Goal: Information Seeking & Learning: Learn about a topic

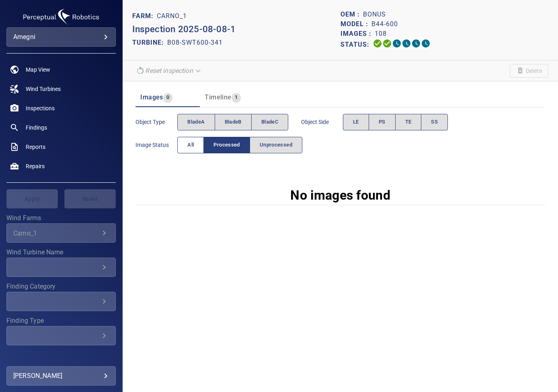
click at [188, 145] on span "All" at bounding box center [190, 144] width 6 height 9
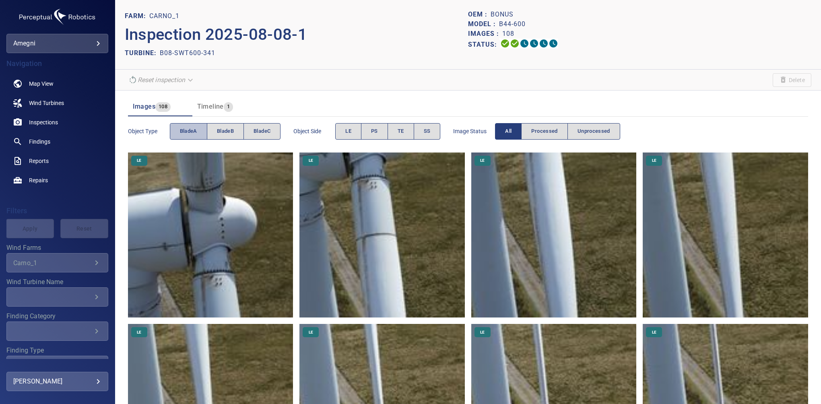
click at [196, 127] on span "bladeA" at bounding box center [188, 131] width 17 height 9
click at [395, 135] on button "TE" at bounding box center [400, 131] width 27 height 16
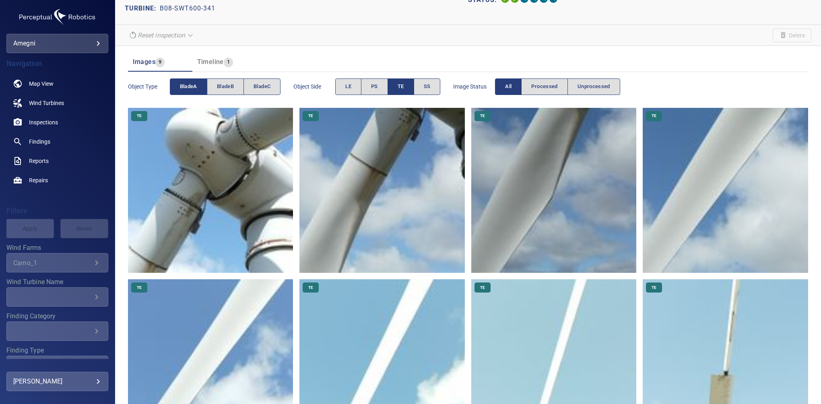
scroll to position [143, 0]
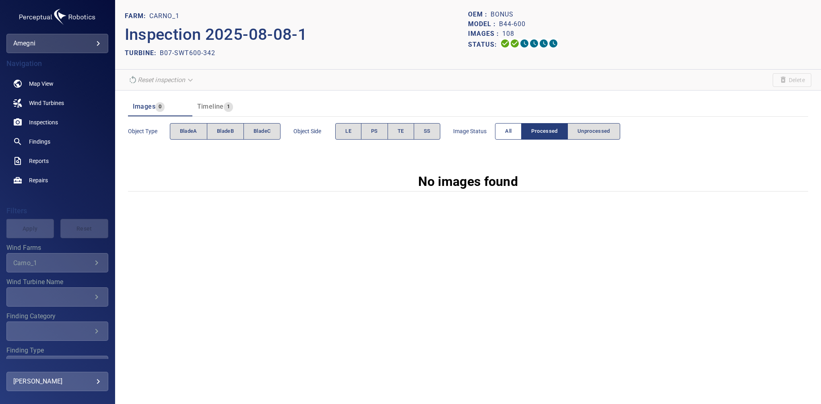
click at [512, 124] on button "All" at bounding box center [508, 131] width 27 height 16
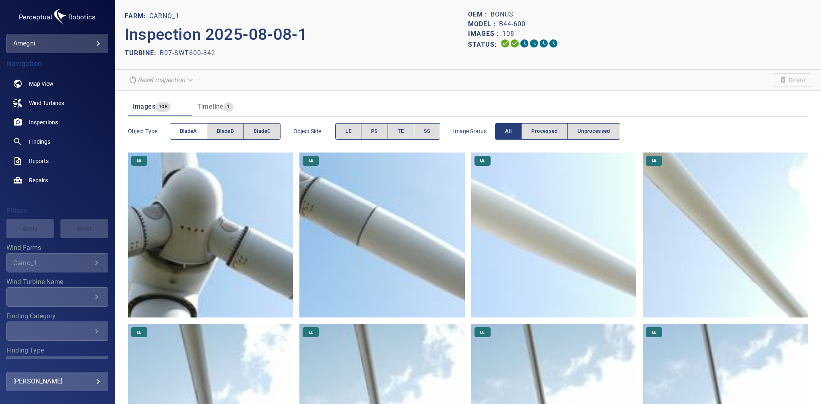
click at [193, 134] on span "bladeA" at bounding box center [188, 131] width 17 height 9
click at [401, 131] on span "TE" at bounding box center [400, 131] width 6 height 9
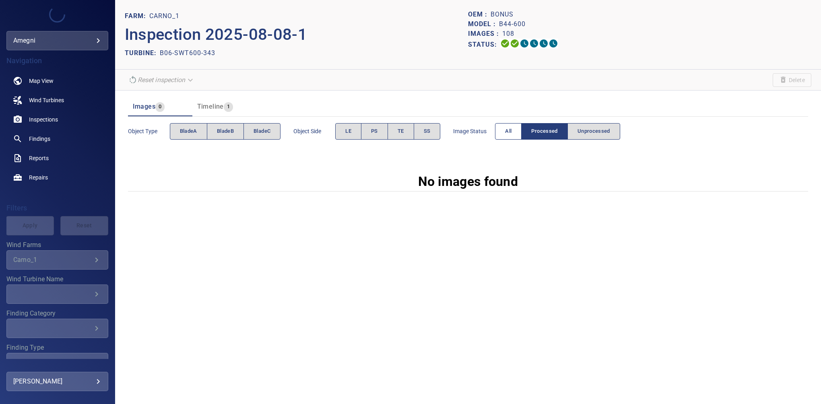
click at [505, 134] on span "All" at bounding box center [508, 131] width 6 height 9
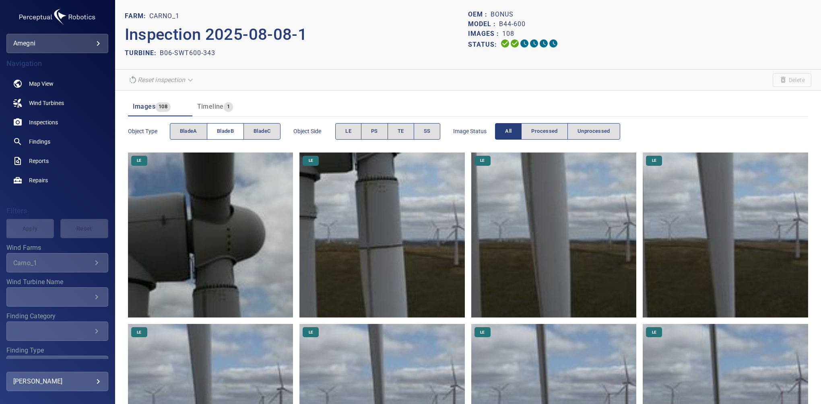
click at [226, 134] on span "bladeB" at bounding box center [225, 131] width 17 height 9
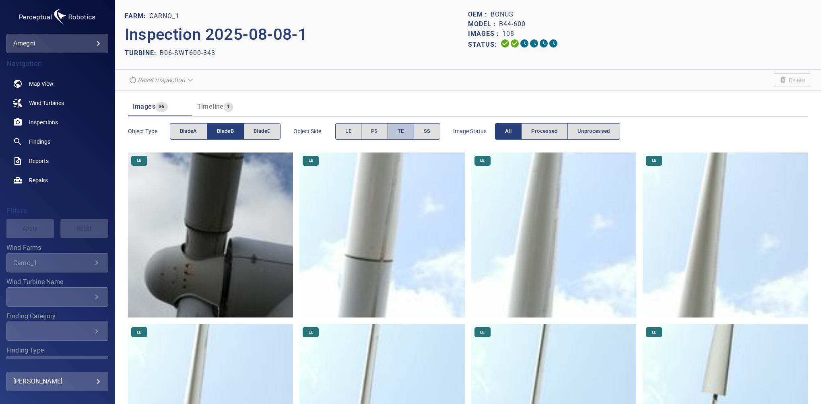
click at [406, 134] on button "TE" at bounding box center [400, 131] width 27 height 16
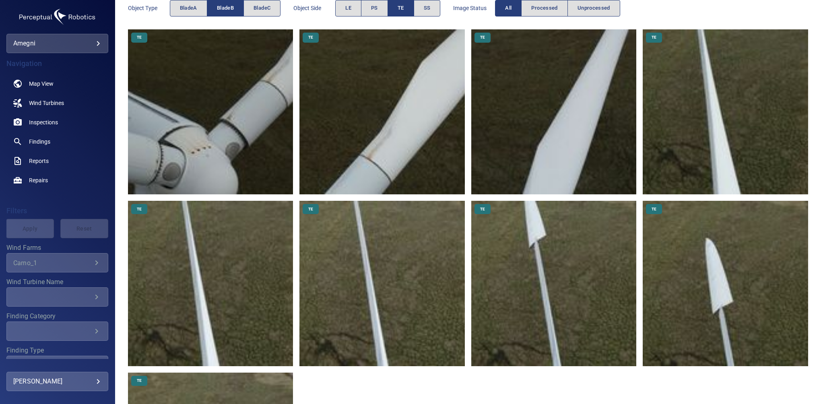
scroll to position [126, 0]
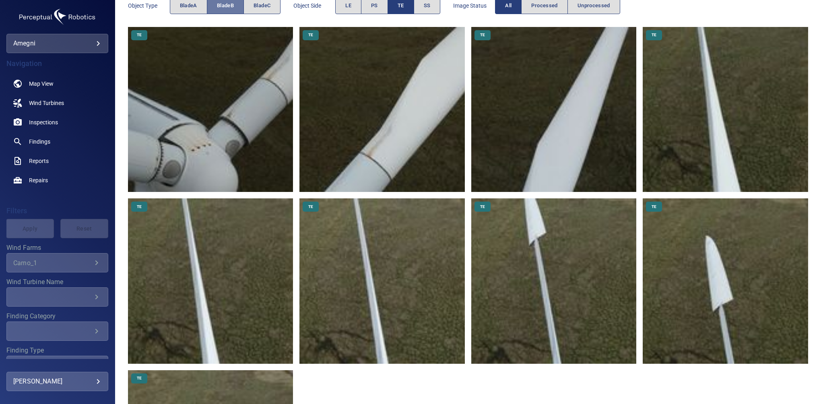
click at [226, 2] on span "bladeB" at bounding box center [225, 5] width 17 height 9
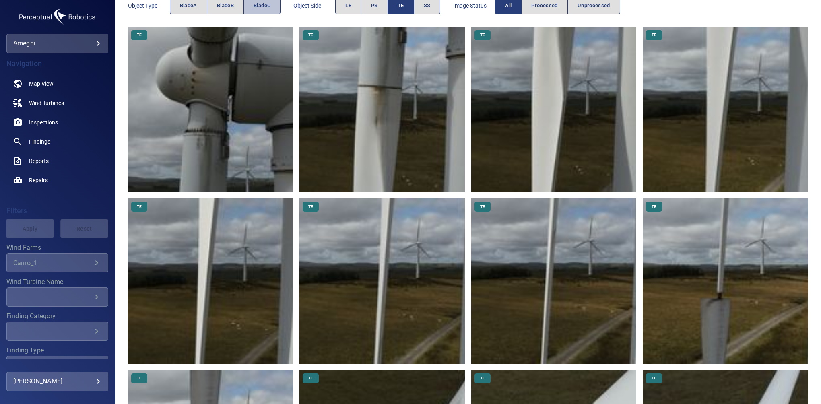
click at [254, 5] on span "bladeC" at bounding box center [261, 5] width 17 height 9
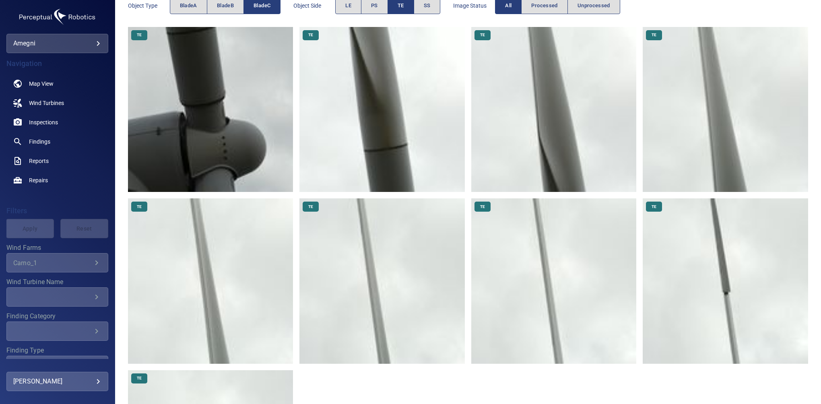
click at [402, 6] on span "TE" at bounding box center [400, 5] width 6 height 9
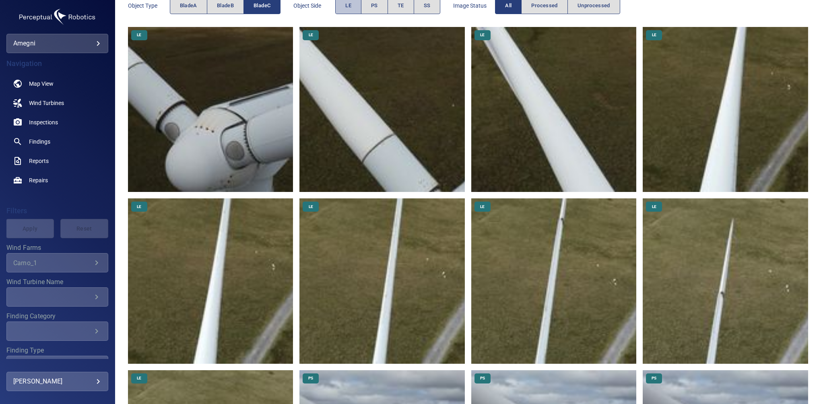
click at [351, 8] on span "LE" at bounding box center [348, 5] width 6 height 9
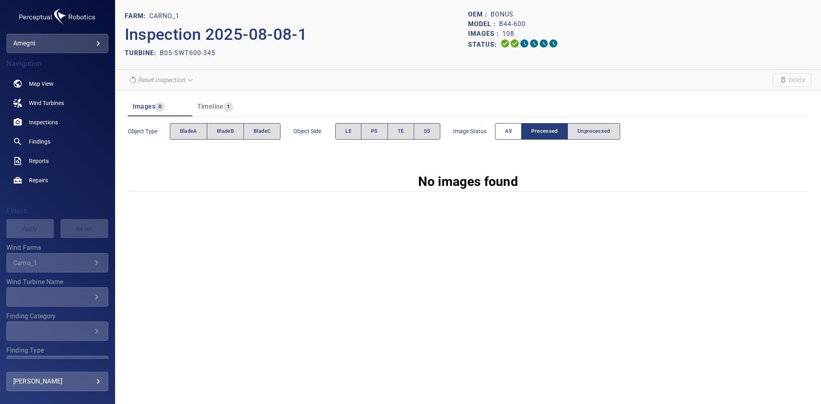
click at [510, 135] on span "All" at bounding box center [508, 131] width 6 height 9
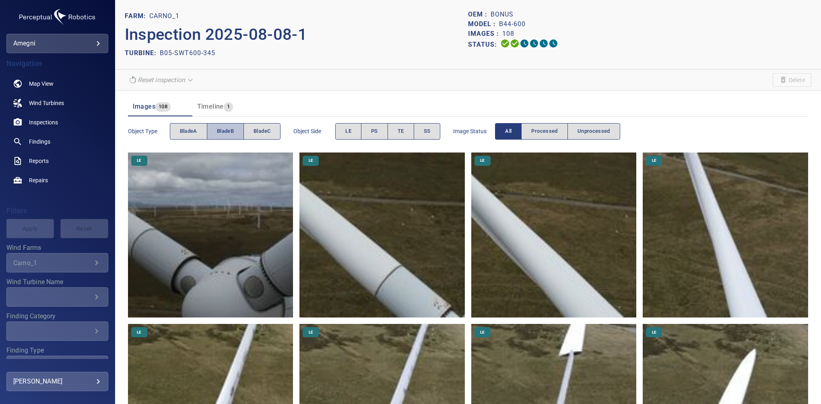
click at [223, 123] on button "bladeB" at bounding box center [225, 131] width 37 height 16
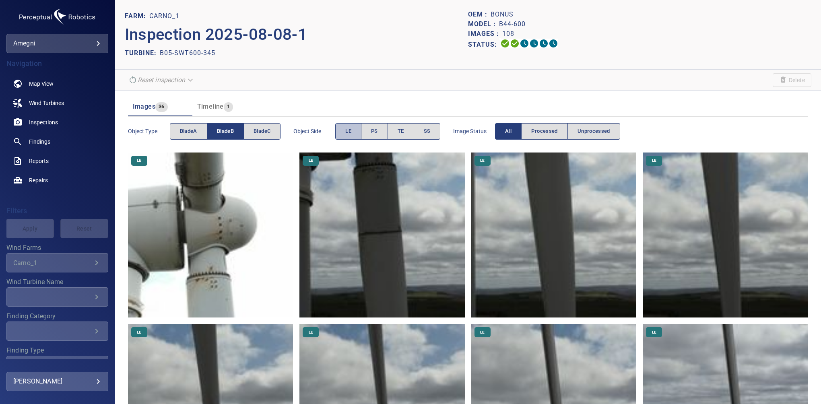
click at [350, 131] on span "LE" at bounding box center [348, 131] width 6 height 9
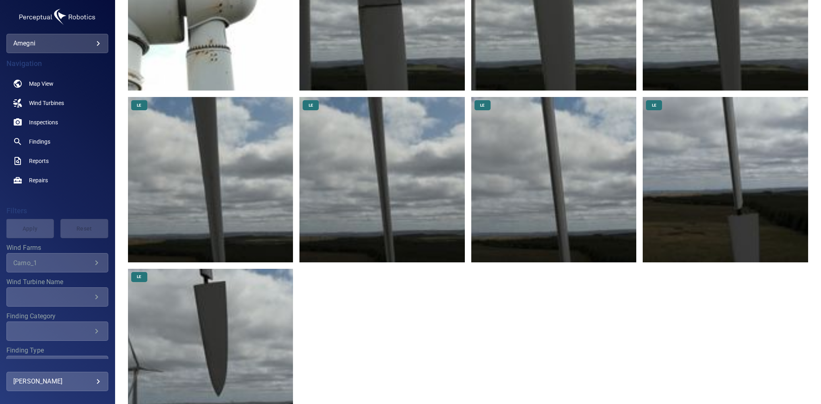
scroll to position [229, 0]
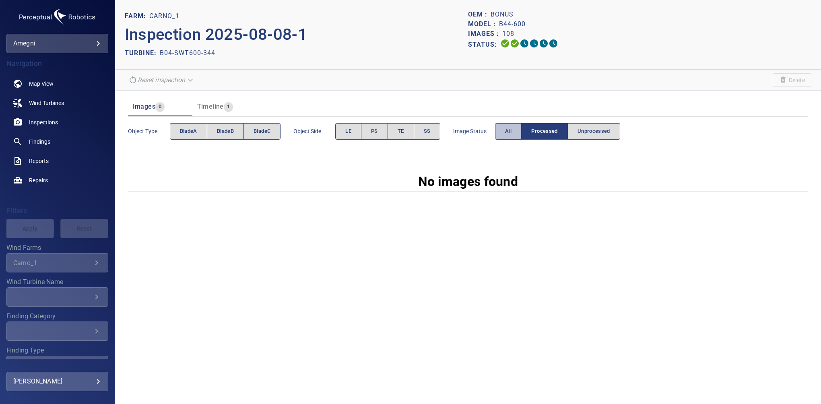
click at [506, 130] on span "All" at bounding box center [508, 131] width 6 height 9
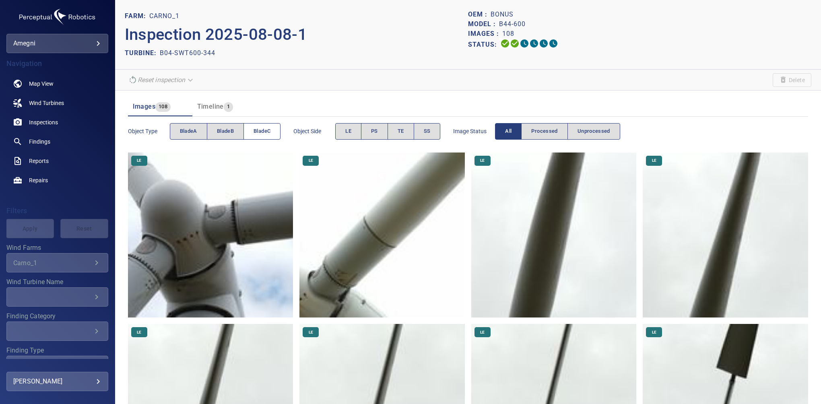
click at [265, 137] on button "bladeC" at bounding box center [261, 131] width 37 height 16
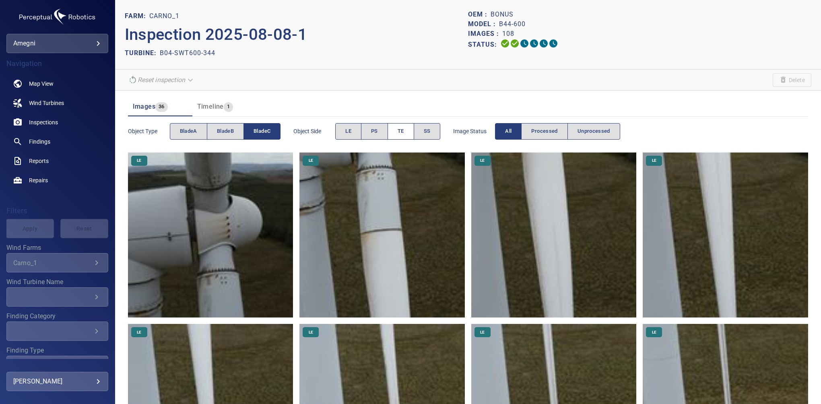
click at [395, 127] on button "TE" at bounding box center [400, 131] width 27 height 16
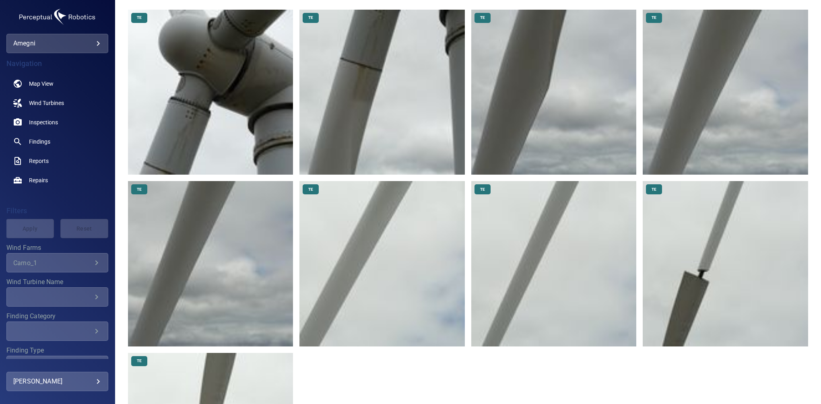
scroll to position [158, 0]
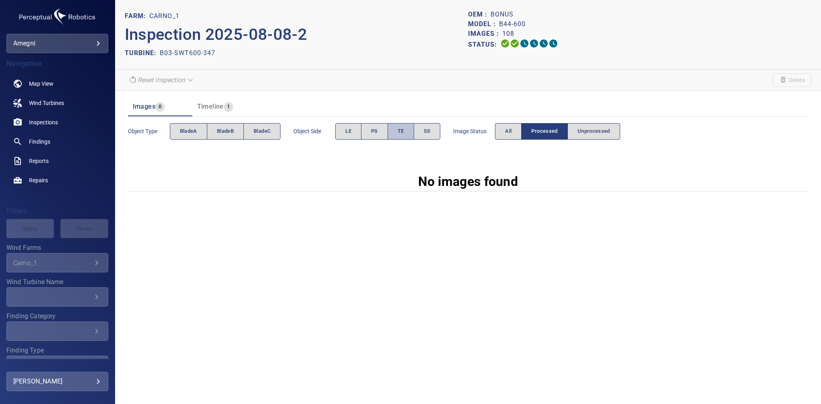
click at [404, 130] on span "TE" at bounding box center [400, 131] width 6 height 9
click at [498, 134] on button "All" at bounding box center [508, 131] width 27 height 16
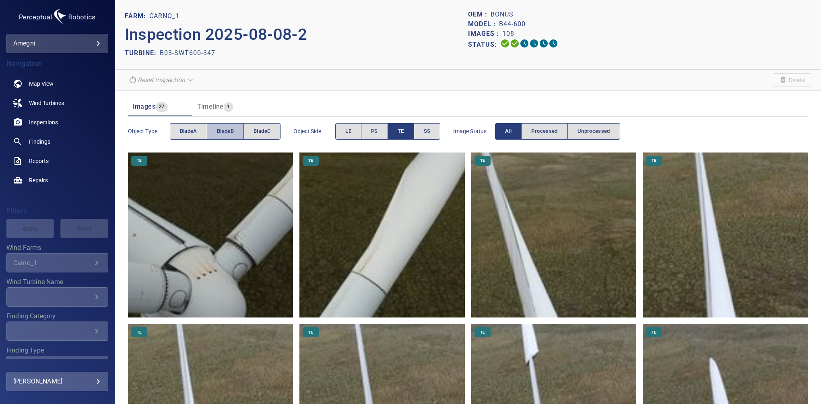
click at [225, 132] on span "bladeB" at bounding box center [225, 131] width 17 height 9
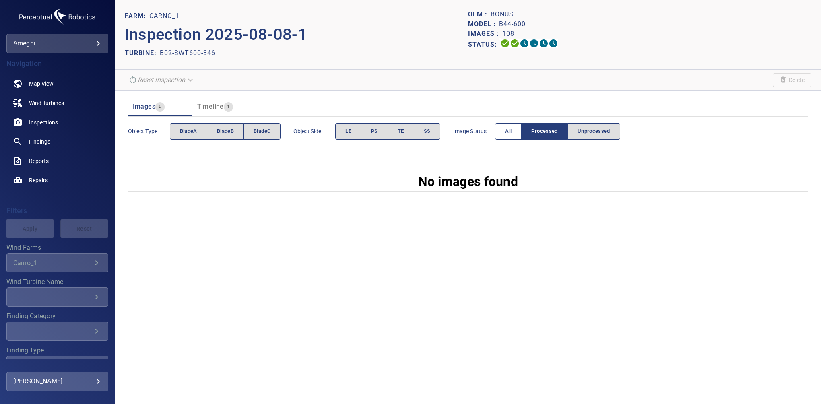
click at [513, 131] on button "All" at bounding box center [508, 131] width 27 height 16
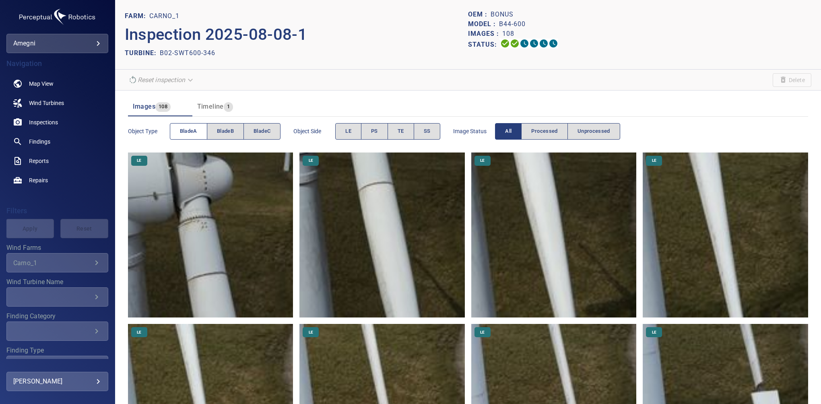
click at [194, 132] on span "bladeA" at bounding box center [188, 131] width 17 height 9
click at [403, 135] on span "TE" at bounding box center [400, 131] width 6 height 9
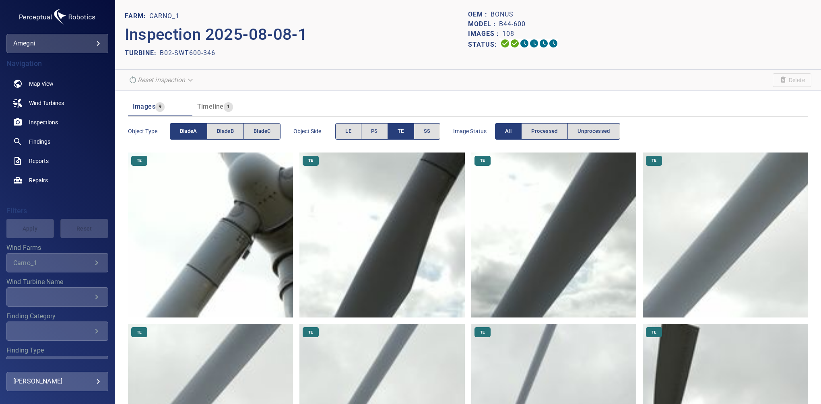
scroll to position [113, 0]
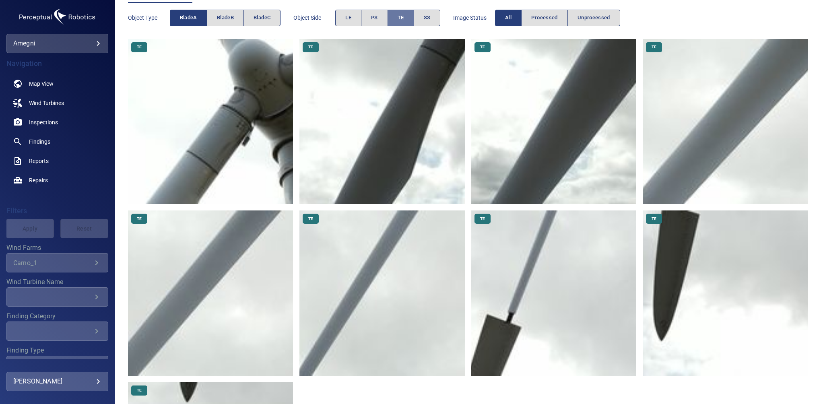
click at [397, 18] on button "TE" at bounding box center [400, 18] width 27 height 16
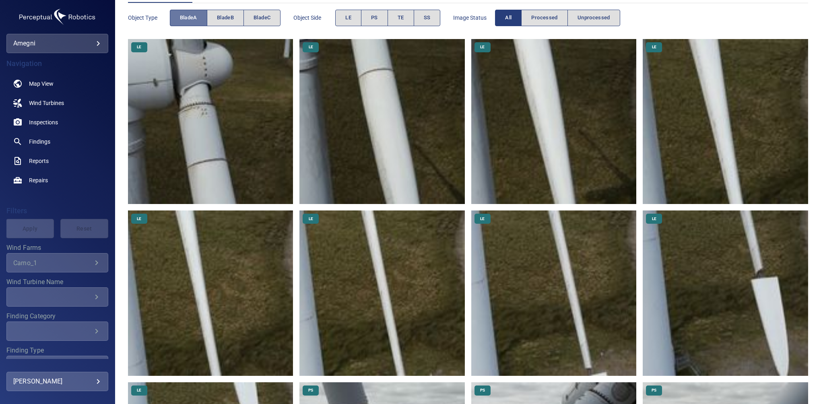
click at [196, 19] on span "bladeA" at bounding box center [188, 17] width 17 height 9
click at [217, 16] on span "bladeB" at bounding box center [225, 17] width 17 height 9
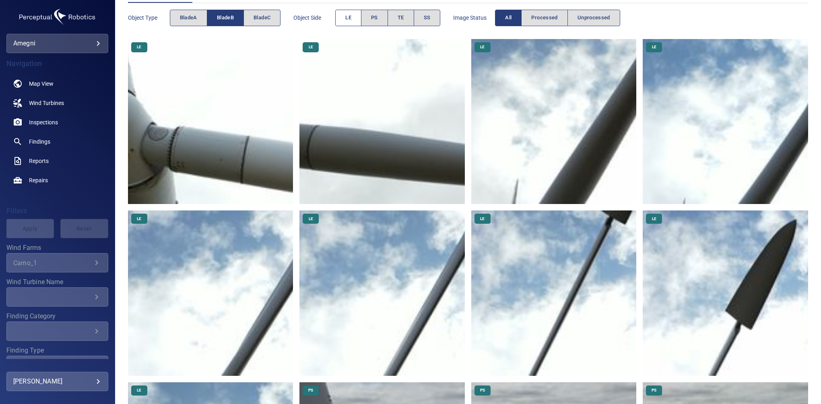
click at [352, 14] on button "LE" at bounding box center [348, 18] width 26 height 16
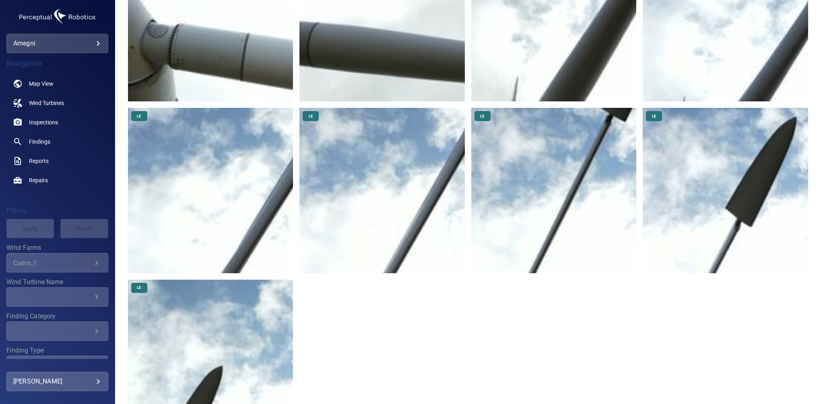
scroll to position [219, 0]
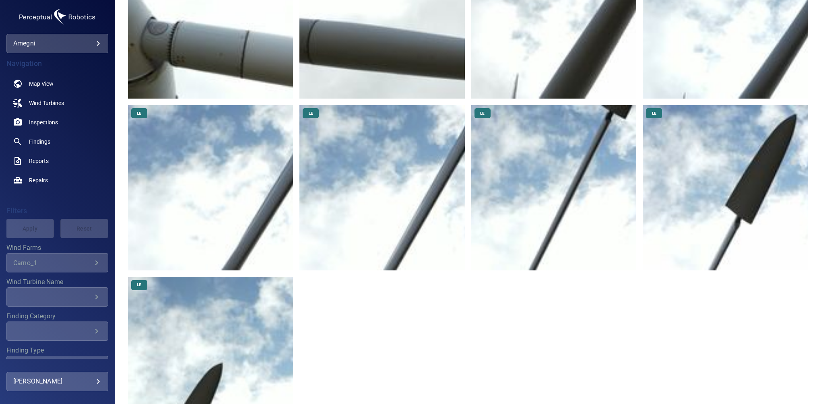
click at [348, 62] on img at bounding box center [381, 16] width 165 height 165
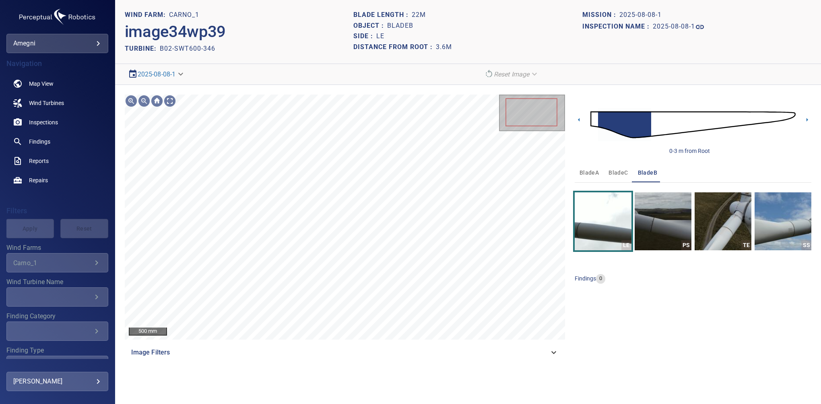
click at [532, 359] on div "Image Filters" at bounding box center [345, 352] width 440 height 19
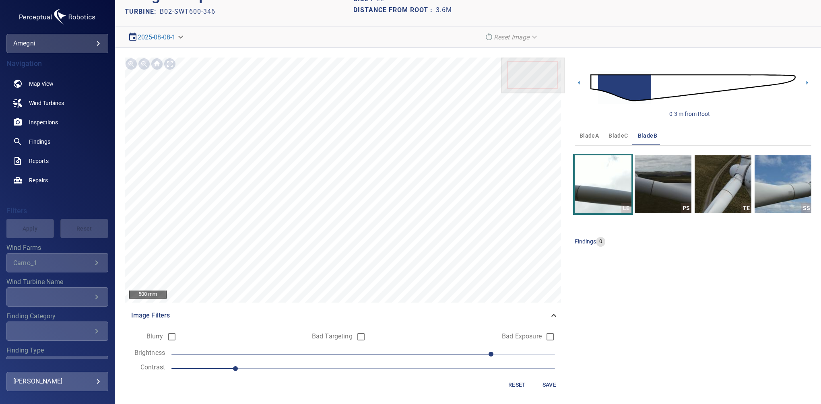
scroll to position [37, 0]
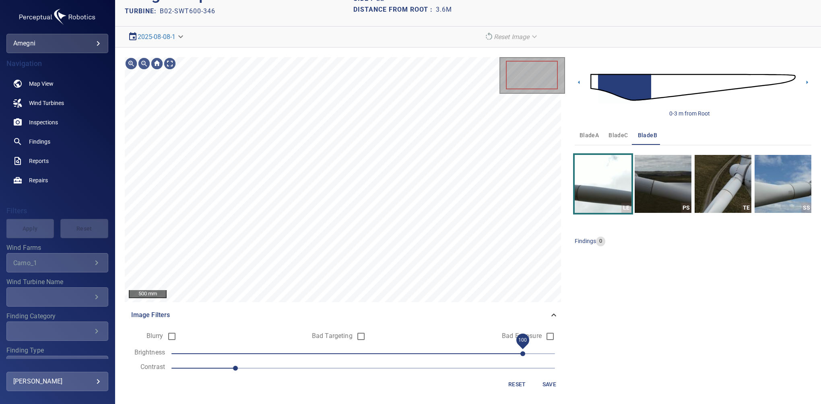
drag, startPoint x: 492, startPoint y: 354, endPoint x: 515, endPoint y: 352, distance: 22.6
click at [520, 352] on span "100" at bounding box center [522, 353] width 5 height 5
click at [550, 388] on span "Save" at bounding box center [548, 384] width 19 height 10
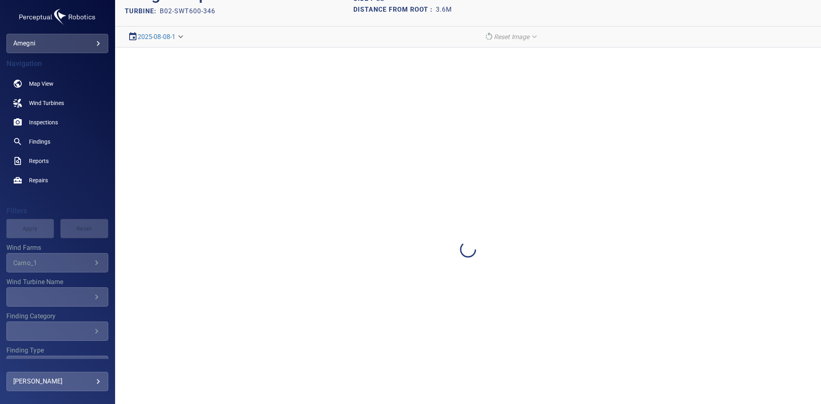
scroll to position [0, 0]
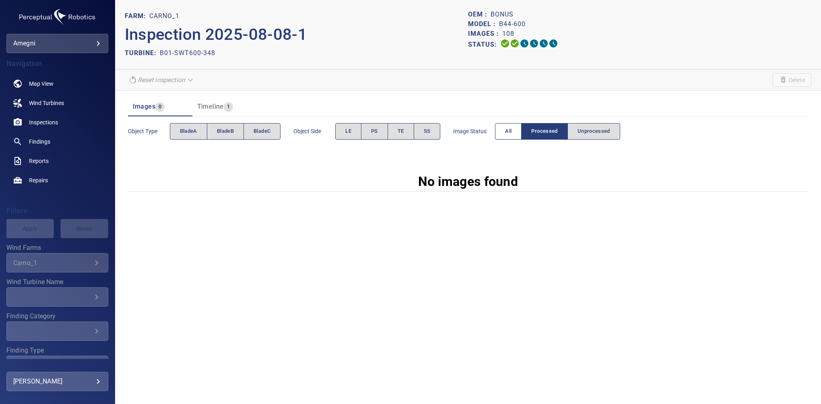
click at [506, 135] on span "All" at bounding box center [508, 131] width 6 height 9
click at [505, 127] on span "All" at bounding box center [508, 131] width 6 height 9
click at [784, 208] on div "FARM: Carno_1 Inspection 2025-08-08-1 TURBINE: A18-SWT600-387 OEM : Bonus Model…" at bounding box center [468, 202] width 706 height 404
click at [504, 131] on button "All" at bounding box center [508, 131] width 27 height 16
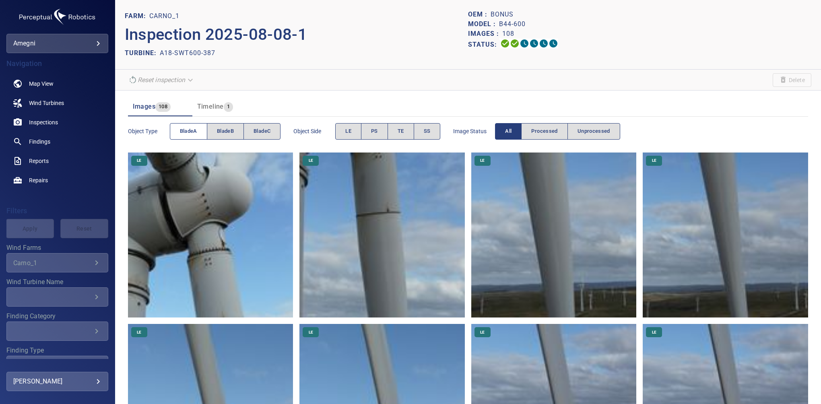
click at [180, 128] on button "bladeA" at bounding box center [188, 131] width 37 height 16
click at [344, 131] on button "LE" at bounding box center [348, 131] width 26 height 16
click at [347, 134] on span "LE" at bounding box center [348, 131] width 6 height 9
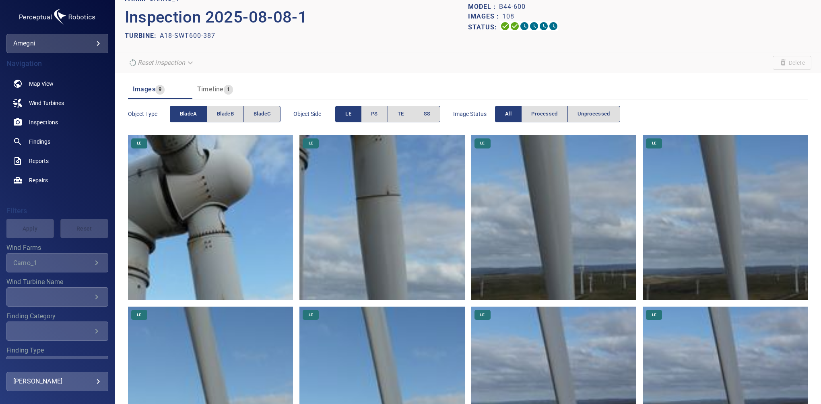
scroll to position [10, 0]
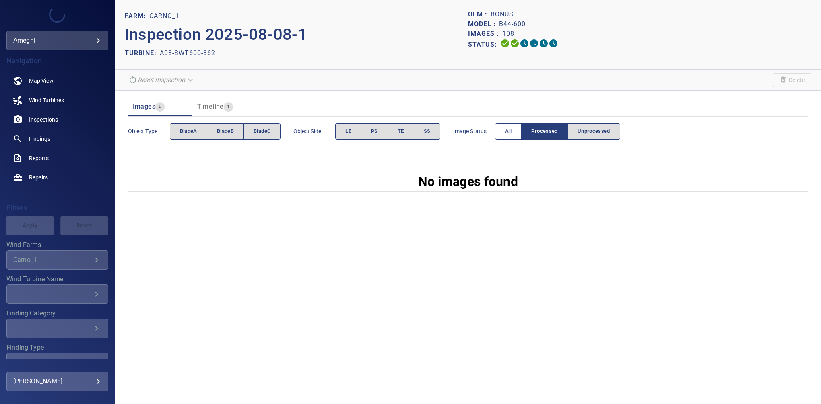
click at [502, 131] on button "All" at bounding box center [508, 131] width 27 height 16
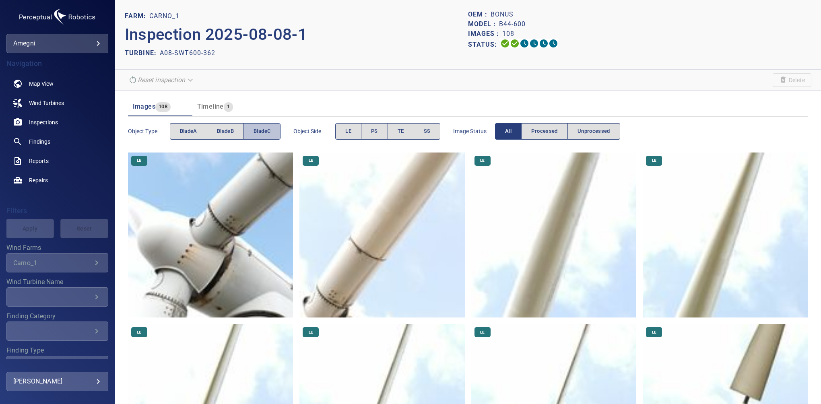
click at [256, 129] on span "bladeC" at bounding box center [261, 131] width 17 height 9
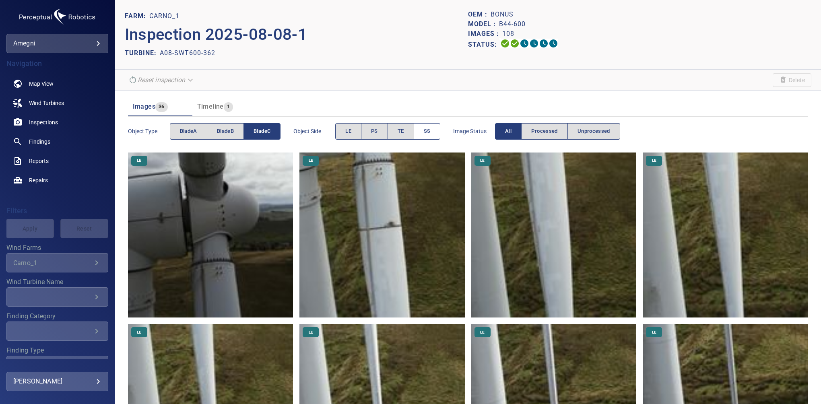
click at [426, 135] on span "SS" at bounding box center [427, 131] width 7 height 9
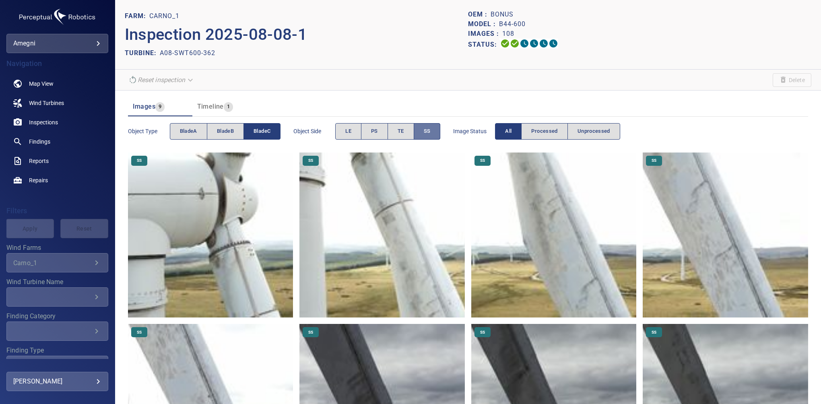
click at [429, 127] on span "SS" at bounding box center [427, 131] width 7 height 9
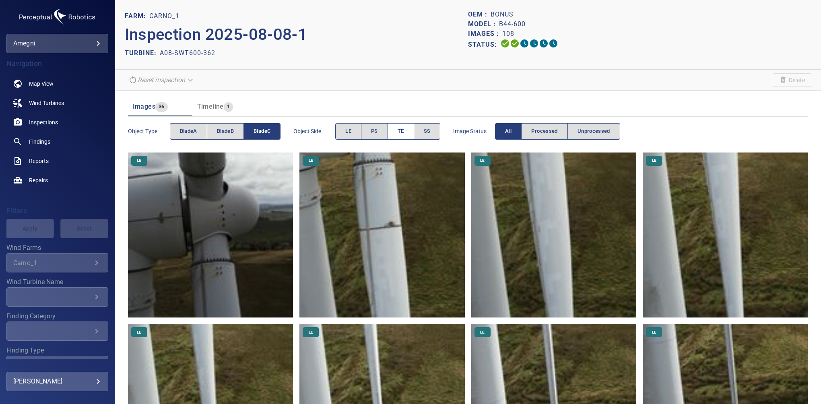
click at [409, 133] on button "TE" at bounding box center [400, 131] width 27 height 16
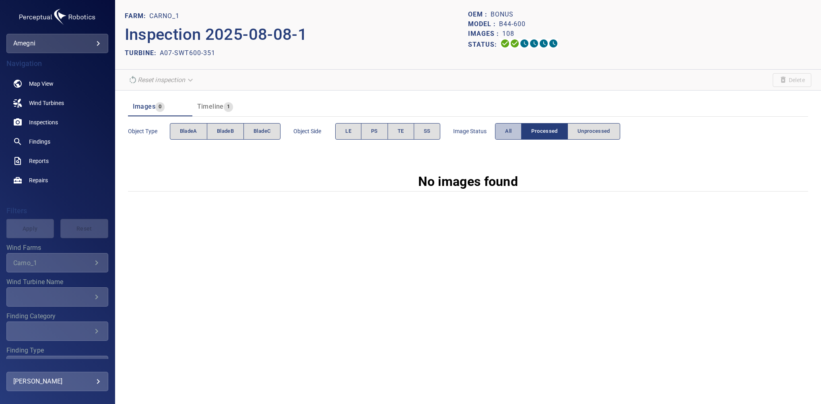
click at [503, 130] on button "All" at bounding box center [508, 131] width 27 height 16
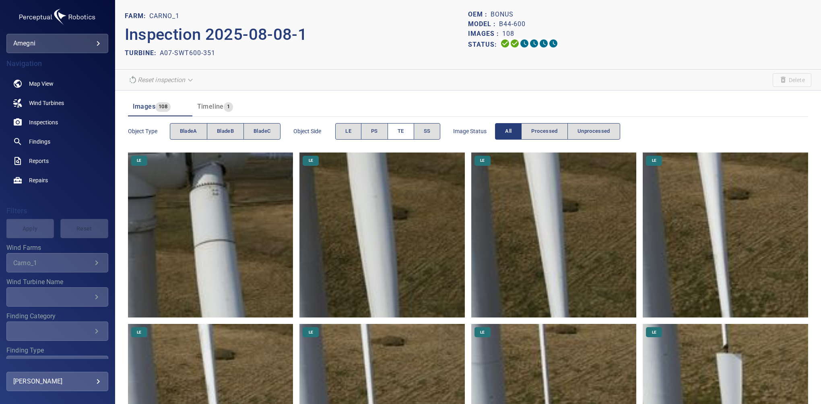
click at [400, 130] on span "TE" at bounding box center [400, 131] width 6 height 9
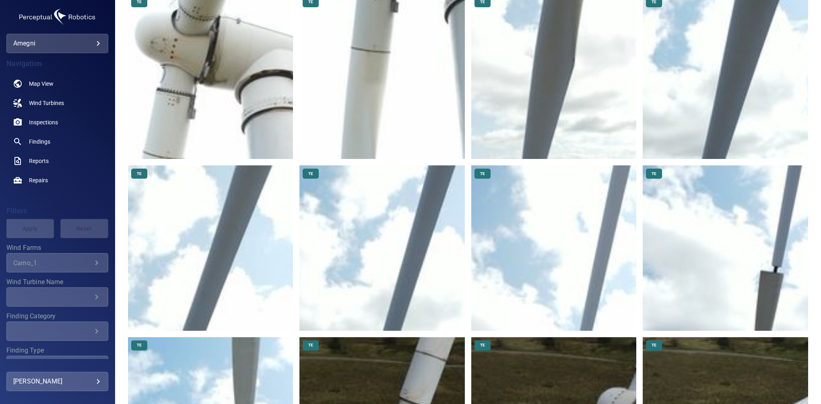
scroll to position [208, 0]
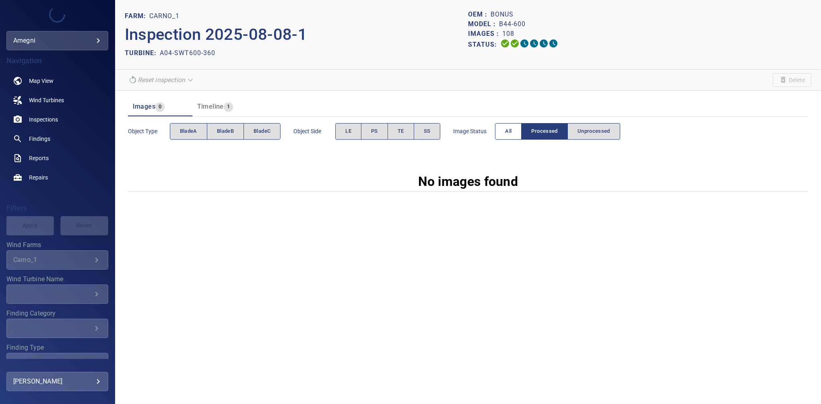
click at [512, 131] on button "All" at bounding box center [508, 131] width 27 height 16
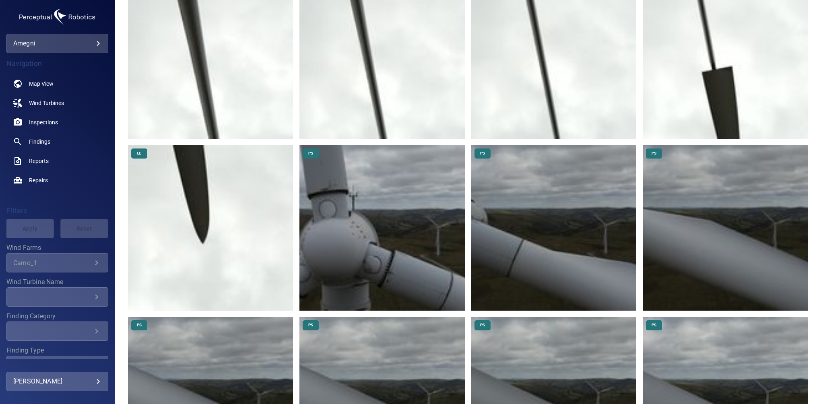
scroll to position [353, 0]
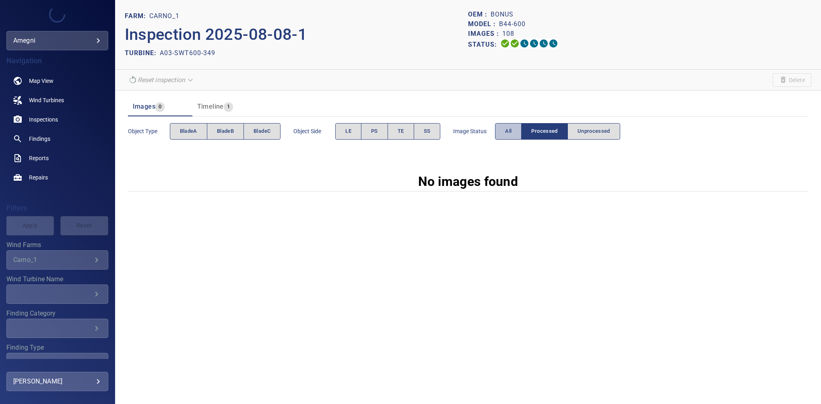
click at [507, 127] on span "All" at bounding box center [508, 131] width 6 height 9
click at [508, 126] on button "All" at bounding box center [508, 131] width 27 height 16
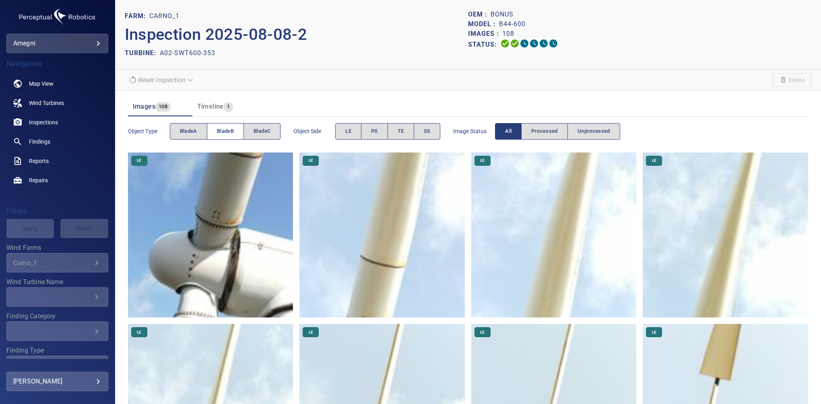
click at [216, 131] on button "bladeB" at bounding box center [225, 131] width 37 height 16
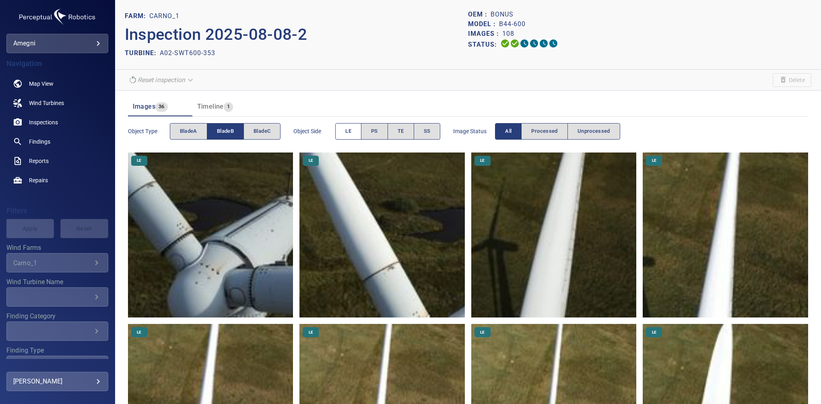
click at [349, 132] on span "LE" at bounding box center [348, 131] width 6 height 9
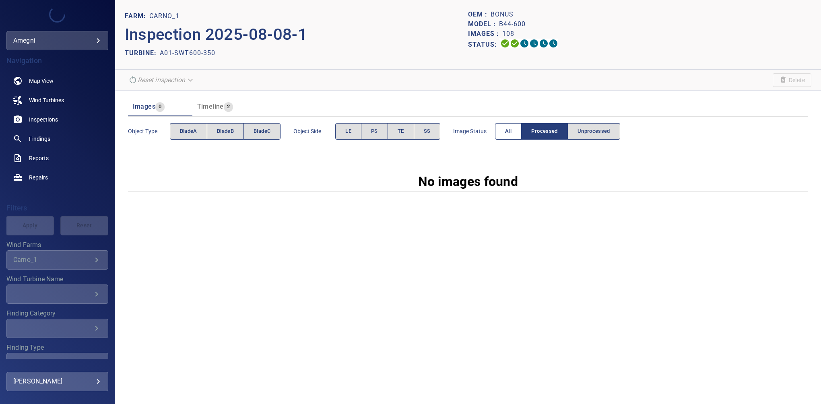
click at [510, 132] on span "All" at bounding box center [508, 131] width 6 height 9
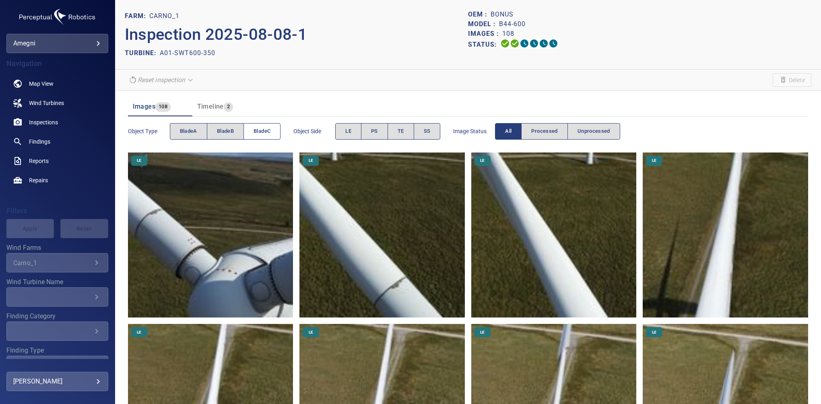
click at [258, 126] on button "bladeC" at bounding box center [261, 131] width 37 height 16
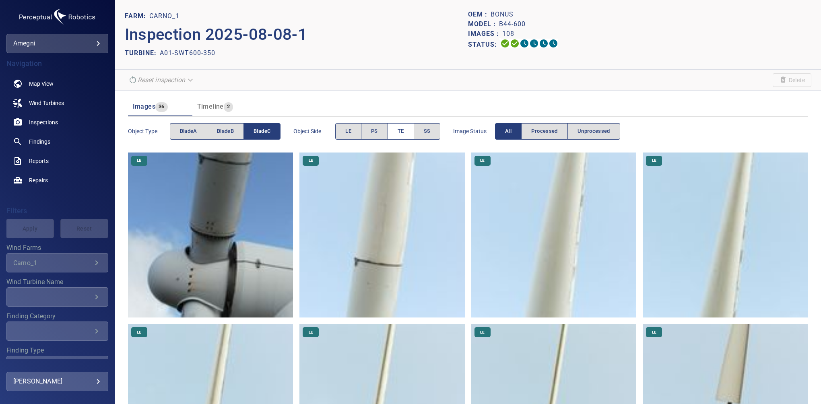
click at [405, 128] on button "TE" at bounding box center [400, 131] width 27 height 16
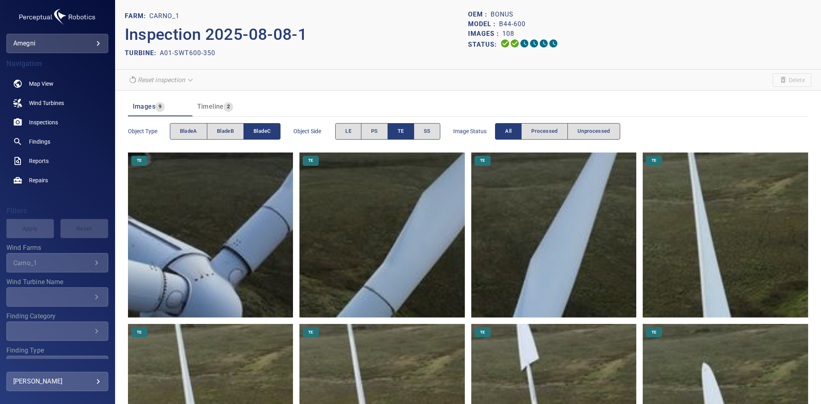
click at [272, 131] on button "bladeC" at bounding box center [261, 131] width 37 height 16
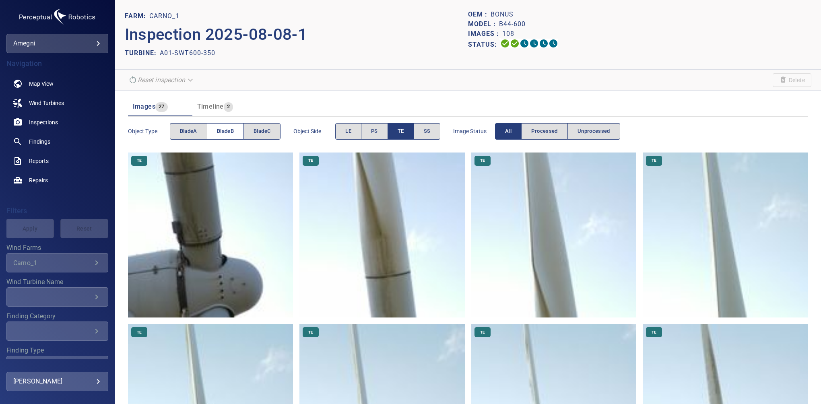
click at [228, 134] on span "bladeB" at bounding box center [225, 131] width 17 height 9
